Goal: Check status: Verify the current state of an ongoing process or item

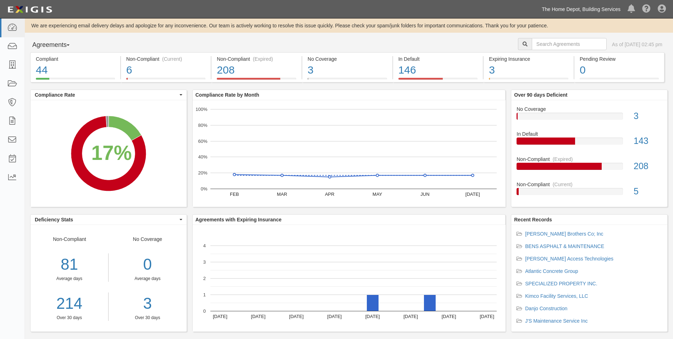
click at [583, 9] on link "The Home Depot, Building Services" at bounding box center [582, 9] width 86 height 14
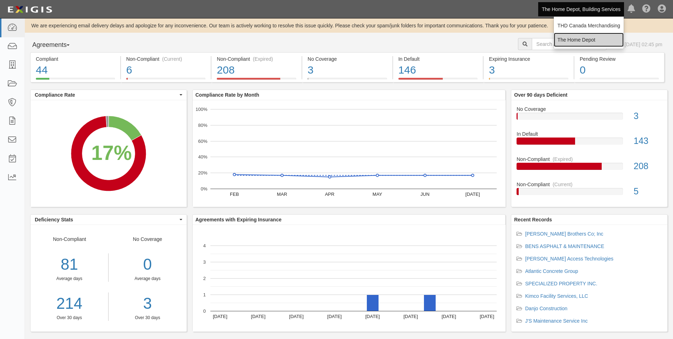
click at [580, 37] on link "The Home Depot" at bounding box center [589, 40] width 70 height 14
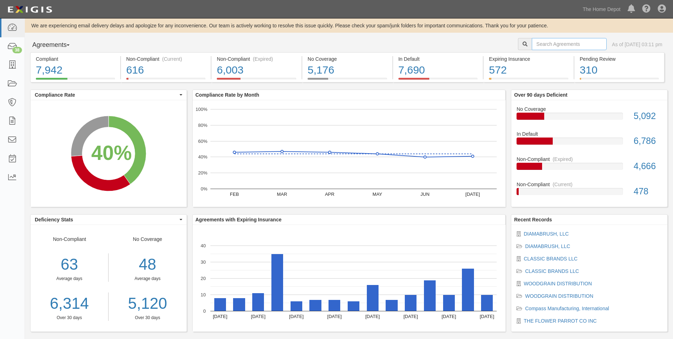
click at [533, 46] on input "text" at bounding box center [569, 44] width 75 height 12
type input "USG"
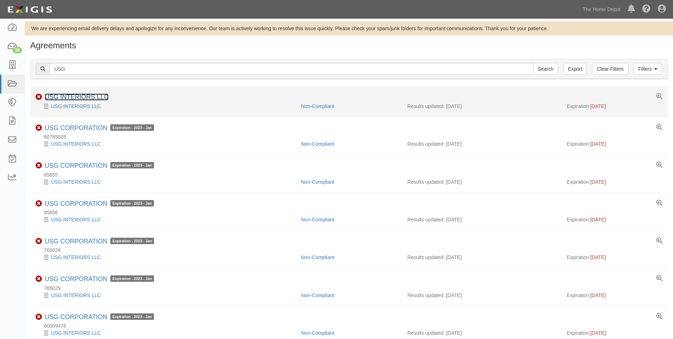
click at [106, 97] on link "USG INTERIORS LLC" at bounding box center [77, 96] width 64 height 7
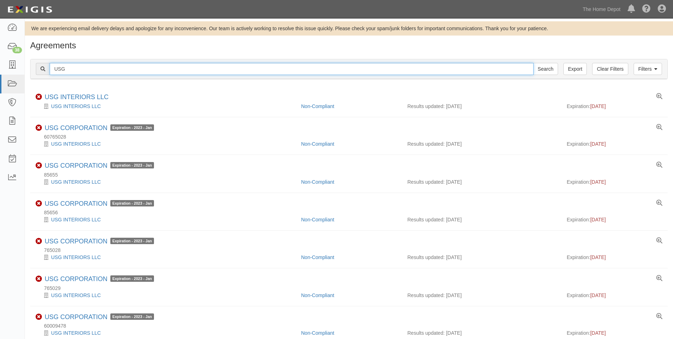
click at [75, 65] on input "USG" at bounding box center [292, 69] width 484 height 12
type input "US GYPSUM"
click at [534, 63] on input "Search" at bounding box center [546, 69] width 25 height 12
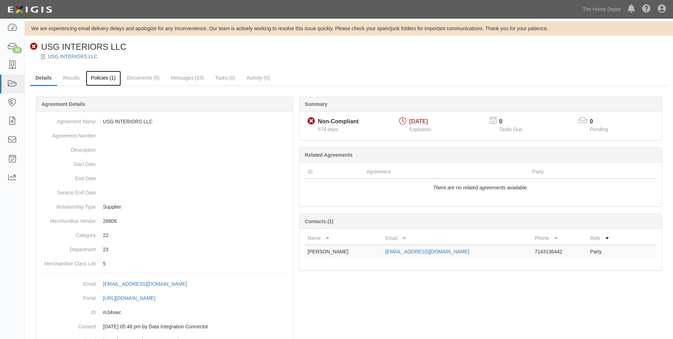
click at [104, 78] on link "Policies (1)" at bounding box center [103, 78] width 35 height 15
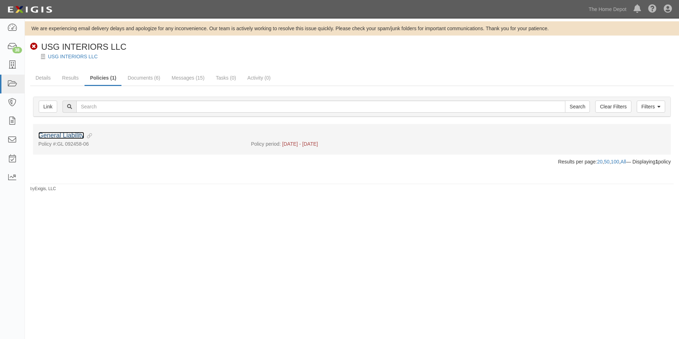
click at [66, 132] on link "General Liability" at bounding box center [61, 135] width 46 height 7
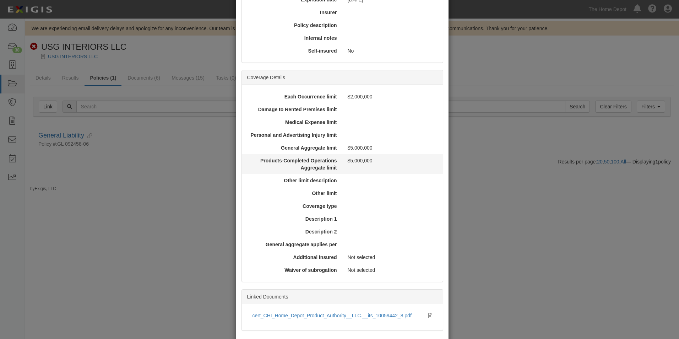
scroll to position [146, 0]
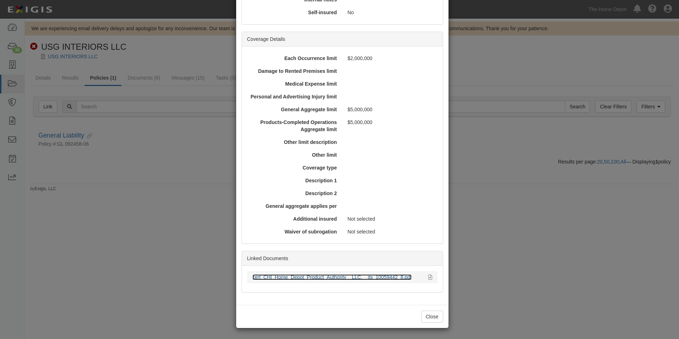
click at [337, 276] on link "cert_CHI_Home_Depot_Product_Authority__LLC.__its_10059442_8.pdf" at bounding box center [331, 277] width 159 height 6
click at [427, 318] on button "Close" at bounding box center [432, 316] width 22 height 12
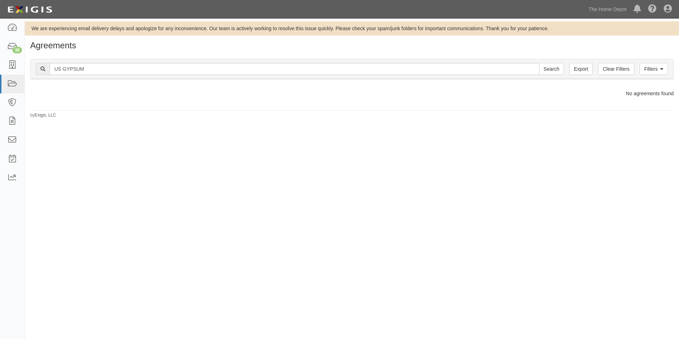
click at [114, 76] on div "Filters Clear Filters Export US GYPSUM Search Filters" at bounding box center [352, 69] width 643 height 20
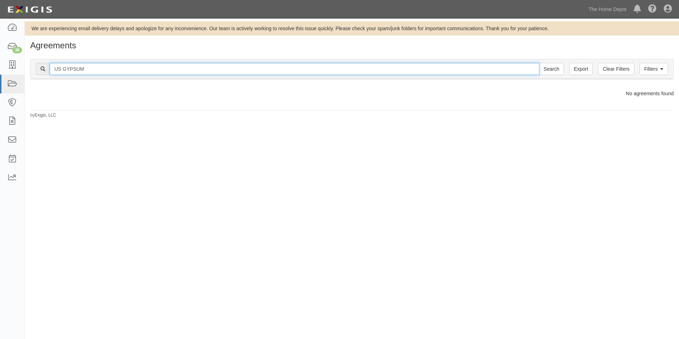
click at [111, 70] on input "US GYPSUM" at bounding box center [295, 69] width 490 height 12
type input "USG"
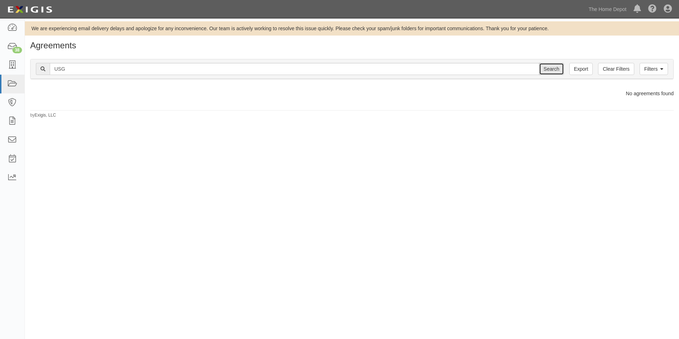
click at [552, 70] on input "Search" at bounding box center [551, 69] width 25 height 12
click at [601, 10] on link "The Home Depot" at bounding box center [607, 9] width 45 height 14
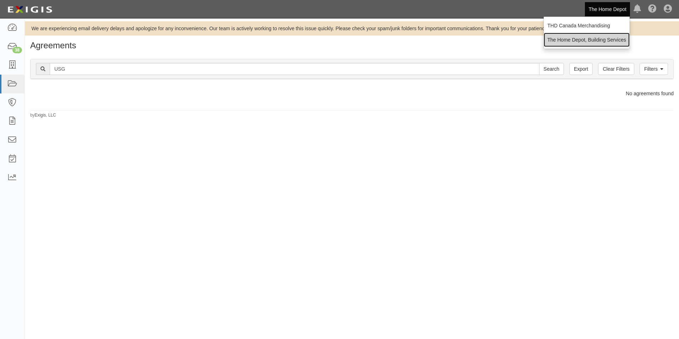
click at [596, 38] on link "The Home Depot, Building Services" at bounding box center [586, 40] width 86 height 14
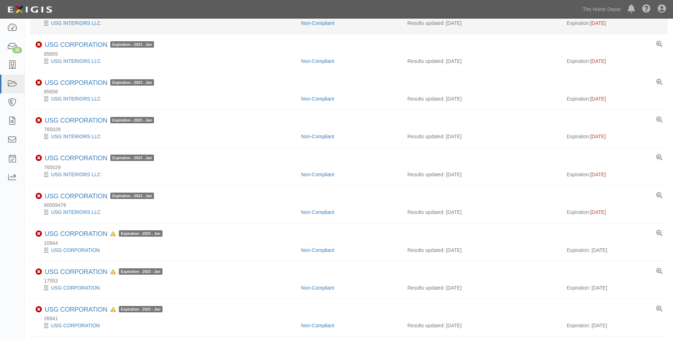
scroll to position [142, 0]
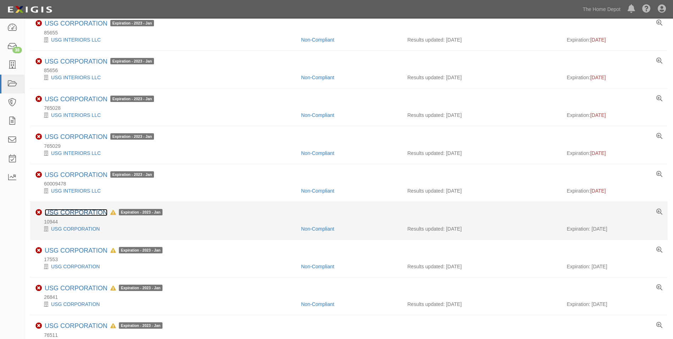
click at [75, 213] on link "USG CORPORATION" at bounding box center [76, 212] width 63 height 7
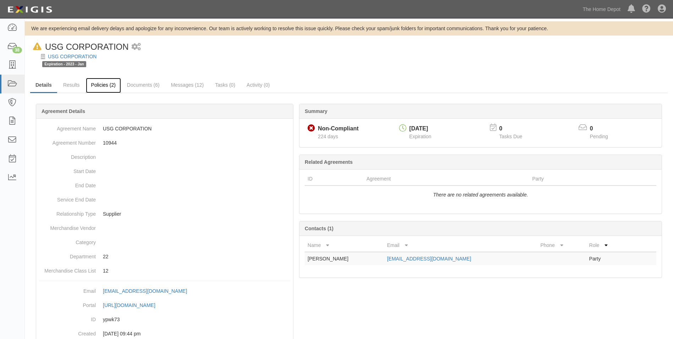
click at [114, 84] on link "Policies (2)" at bounding box center [103, 85] width 35 height 15
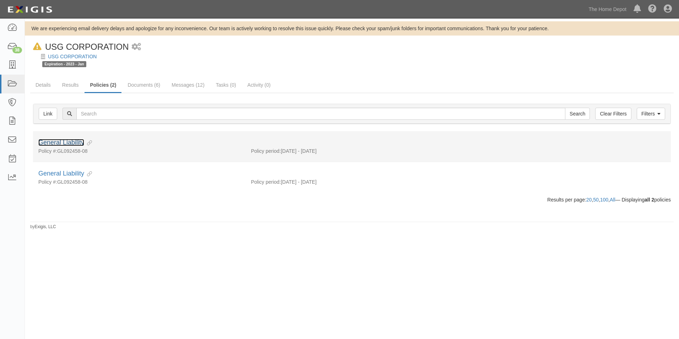
click at [71, 142] on link "General Liability" at bounding box center [61, 142] width 46 height 7
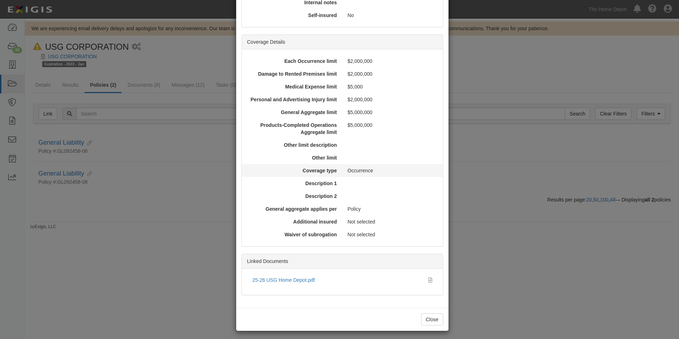
scroll to position [146, 0]
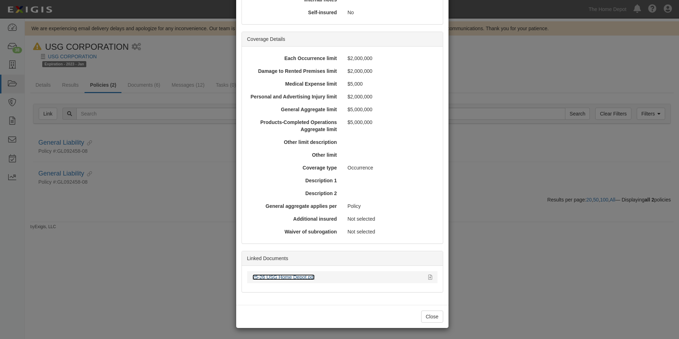
click at [291, 276] on link "25-26 USG Home Depot.pdf" at bounding box center [283, 277] width 62 height 6
click at [437, 315] on button "Close" at bounding box center [432, 316] width 22 height 12
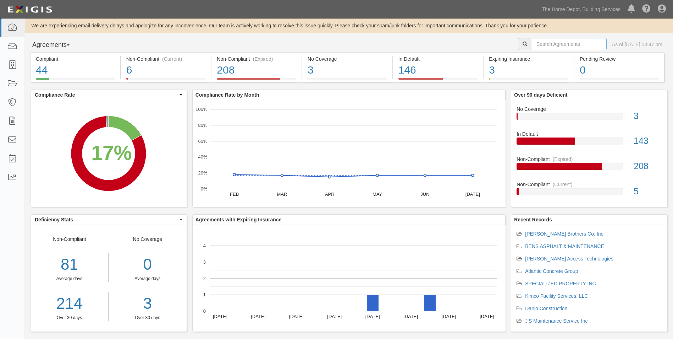
click at [575, 42] on input "text" at bounding box center [569, 44] width 75 height 12
type input "Birchwood"
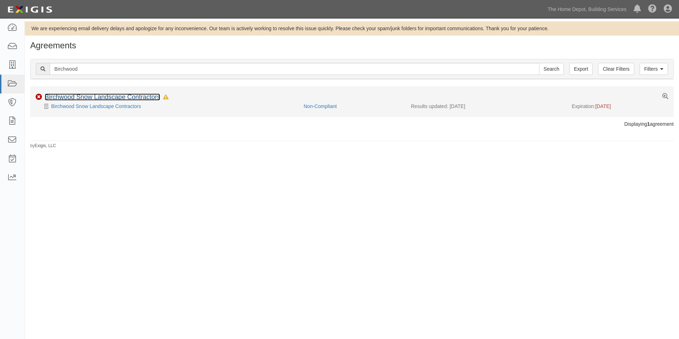
click at [134, 97] on link "Birchwood Snow Landscape Contractors" at bounding box center [102, 96] width 115 height 7
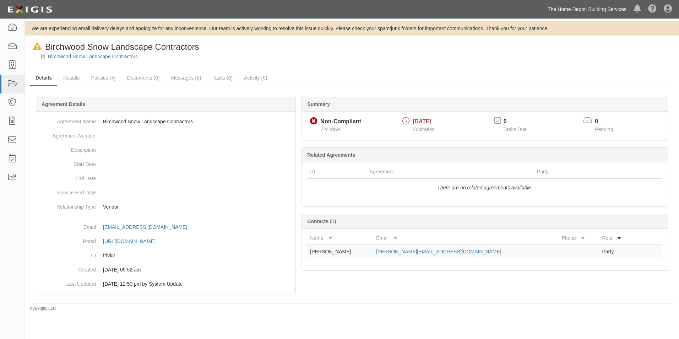
click at [613, 10] on link "The Home Depot, Building Services" at bounding box center [587, 9] width 86 height 14
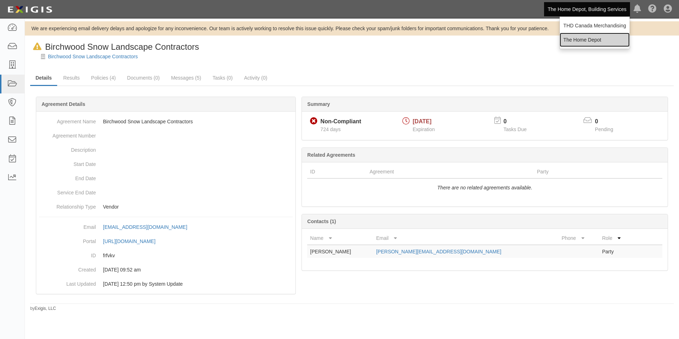
click at [591, 41] on link "The Home Depot" at bounding box center [594, 40] width 70 height 14
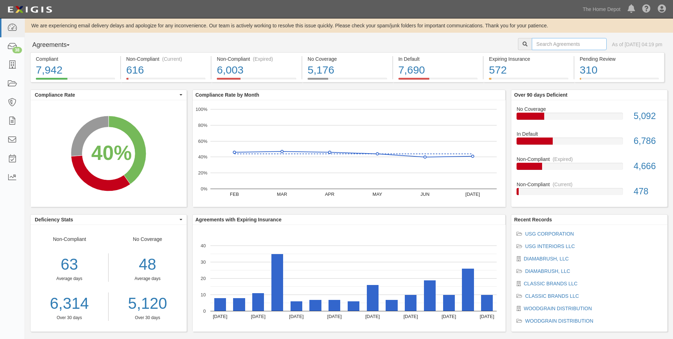
click at [532, 44] on input "text" at bounding box center [569, 44] width 75 height 12
type input "Weyerhauser"
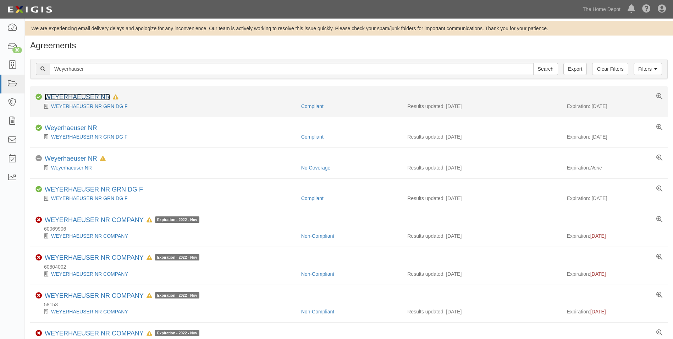
click at [76, 96] on link "WEYERHAEUSER NR" at bounding box center [77, 96] width 65 height 7
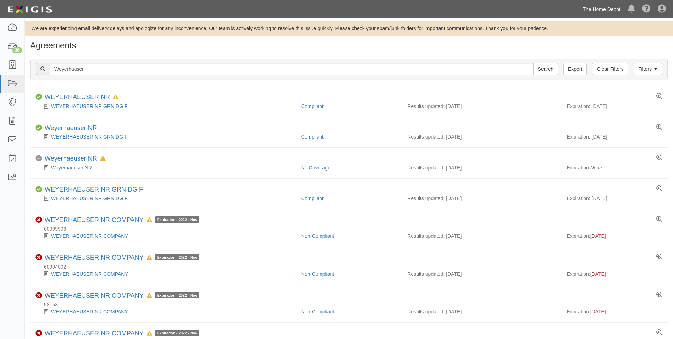
click at [598, 8] on link "The Home Depot" at bounding box center [601, 9] width 45 height 14
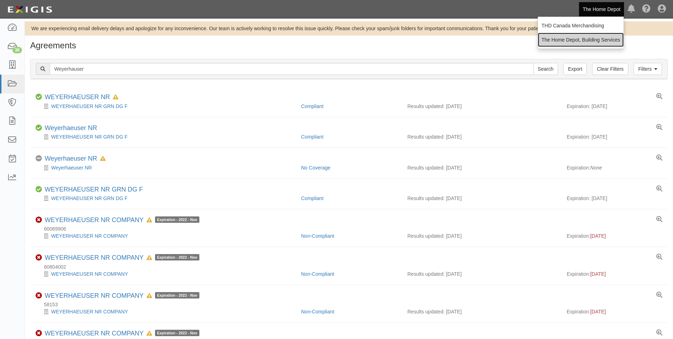
click at [595, 37] on link "The Home Depot, Building Services" at bounding box center [581, 40] width 86 height 14
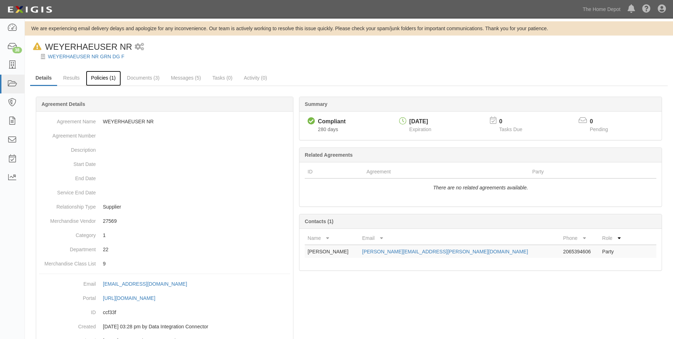
click at [95, 83] on link "Policies (1)" at bounding box center [103, 78] width 35 height 15
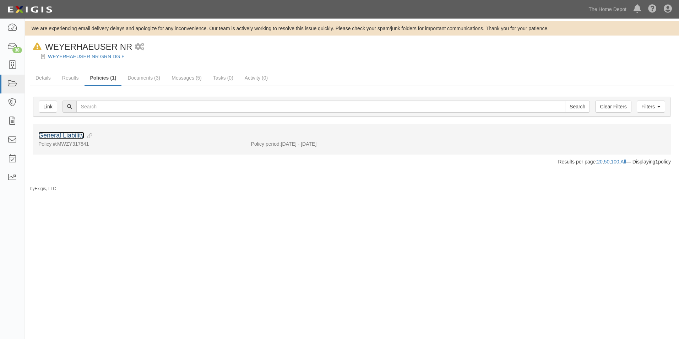
click at [68, 132] on link "General Liability" at bounding box center [61, 135] width 46 height 7
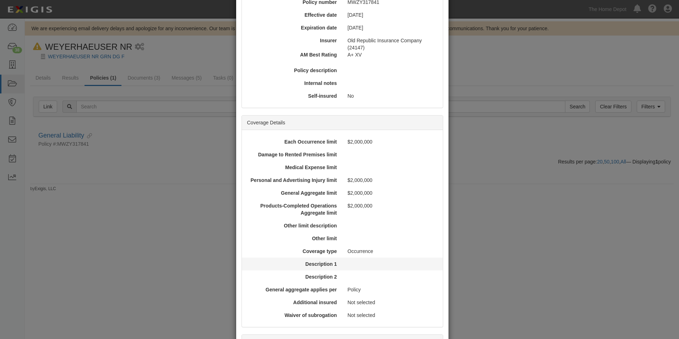
scroll to position [175, 0]
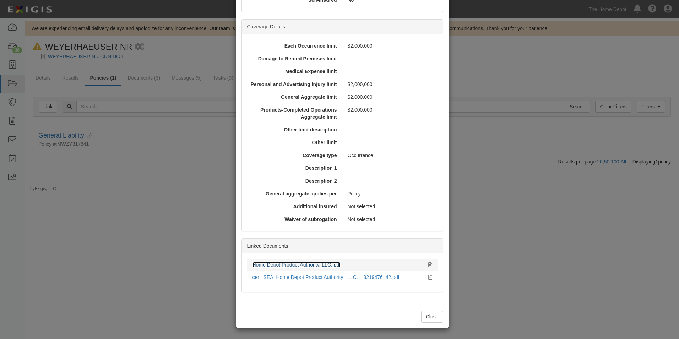
click at [302, 264] on link "Home Depot Product Authority, LLC,.pdf" at bounding box center [296, 265] width 88 height 6
click at [429, 318] on button "Close" at bounding box center [432, 316] width 22 height 12
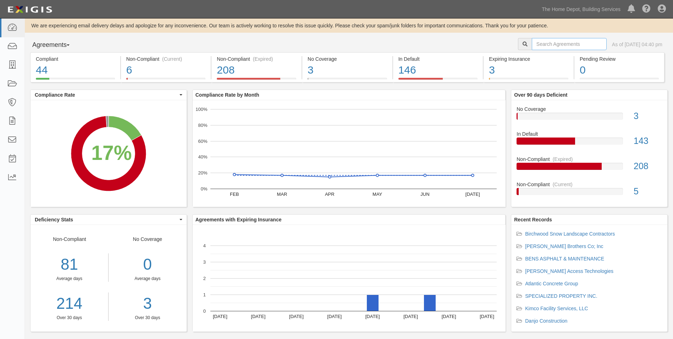
click at [588, 44] on input "text" at bounding box center [569, 44] width 75 height 12
type input "pavewest"
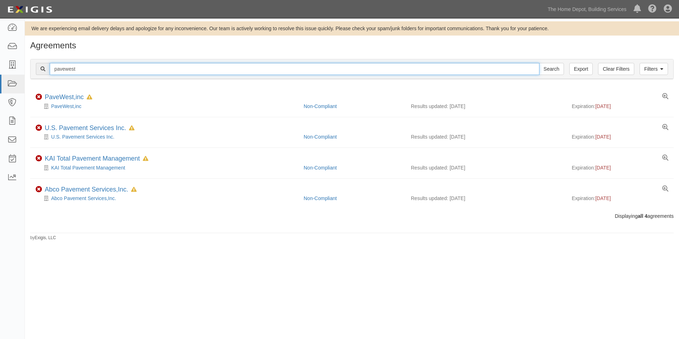
click at [239, 68] on input "pavewest" at bounding box center [295, 69] width 490 height 12
type input "Rose"
click at [539, 63] on input "Search" at bounding box center [551, 69] width 25 height 12
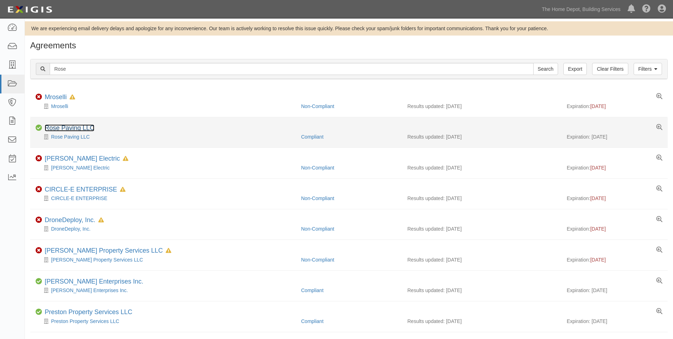
click at [92, 127] on link "Rose Paving LLC" at bounding box center [70, 127] width 50 height 7
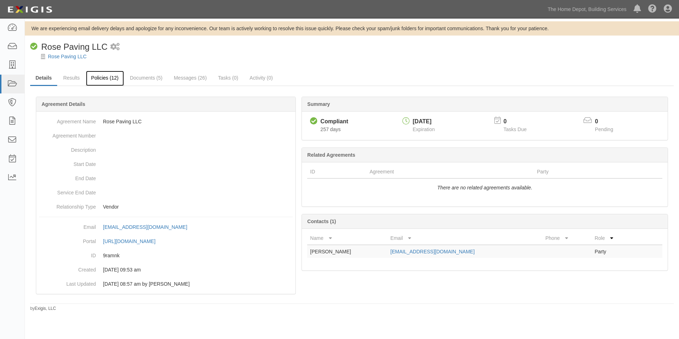
click at [107, 77] on link "Policies (12)" at bounding box center [105, 78] width 38 height 15
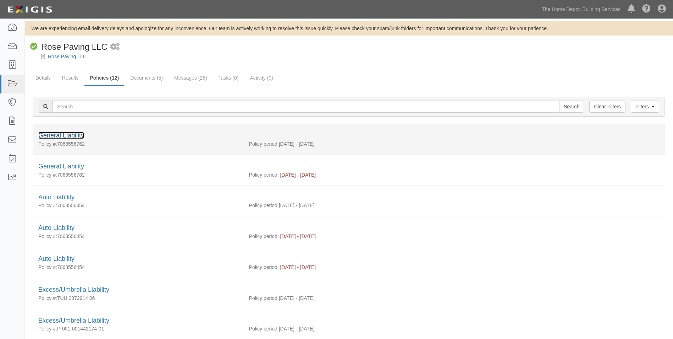
click at [66, 135] on link "General Liability" at bounding box center [61, 135] width 46 height 7
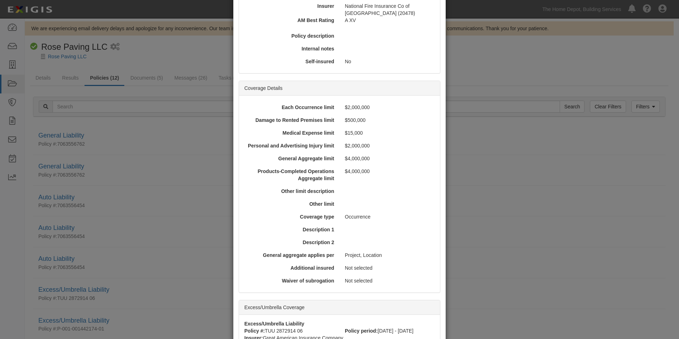
scroll to position [248, 0]
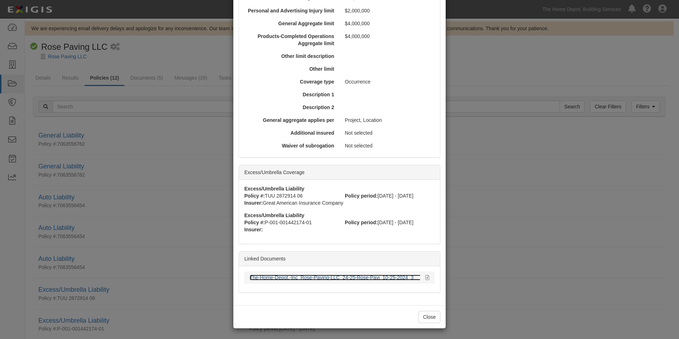
click at [369, 276] on link "The-Home-Depot,-Inc_Rose-Paving-LLC_24-25-Rose-Pavi_10-25-2024_383230486.pdf" at bounding box center [347, 277] width 194 height 6
click at [425, 315] on button "Close" at bounding box center [429, 317] width 22 height 12
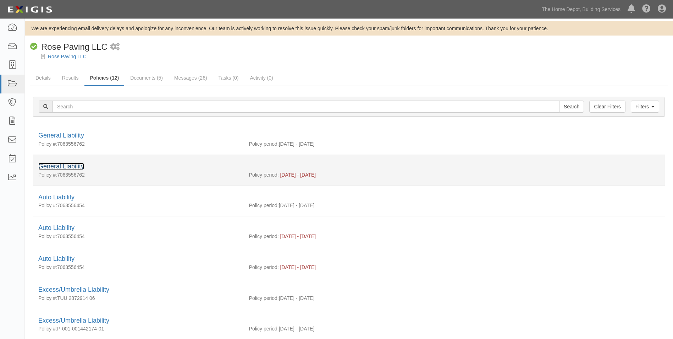
click at [77, 165] on link "General Liability" at bounding box center [61, 166] width 46 height 7
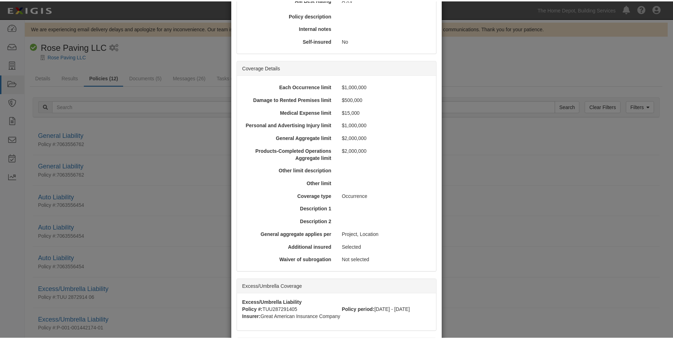
scroll to position [210, 0]
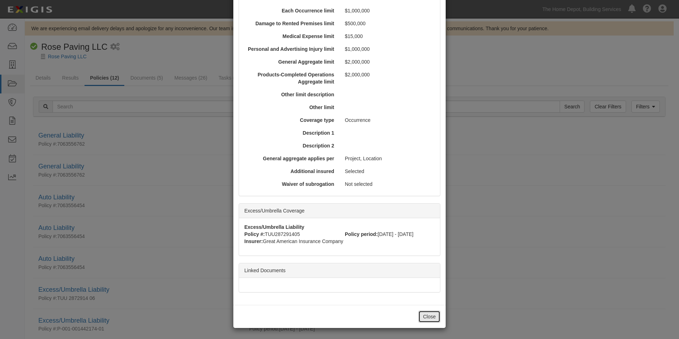
click at [425, 315] on button "Close" at bounding box center [429, 316] width 22 height 12
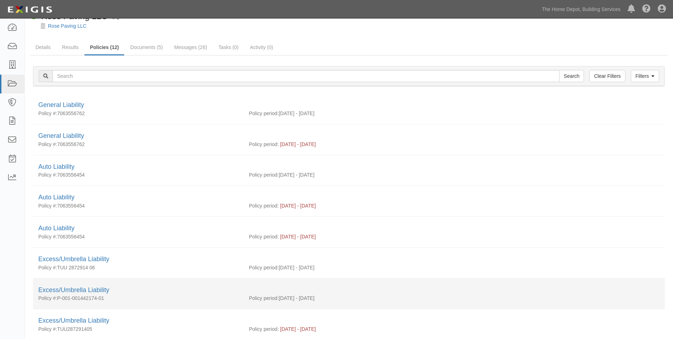
scroll to position [14, 0]
